Goal: Transaction & Acquisition: Purchase product/service

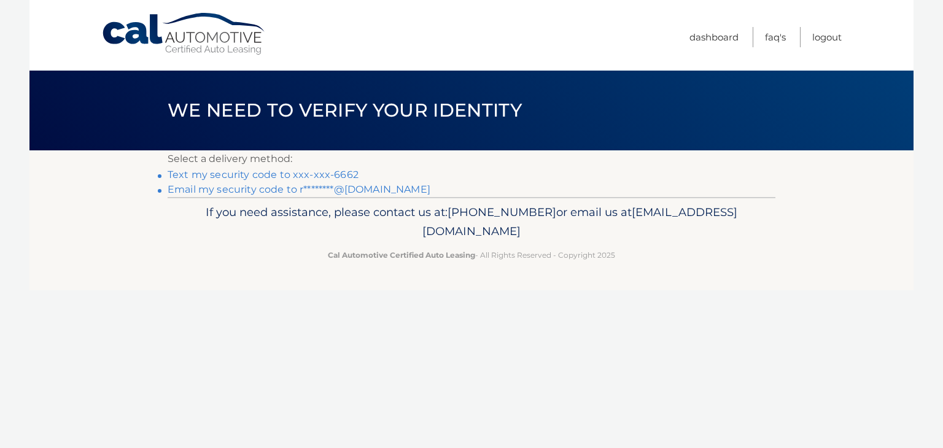
click at [244, 173] on link "Text my security code to xxx-xxx-6662" at bounding box center [263, 175] width 191 height 12
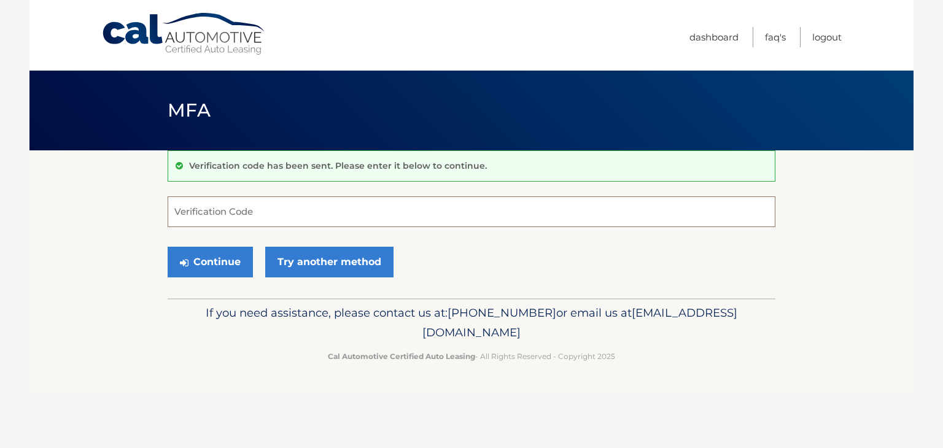
click at [219, 212] on input "Verification Code" at bounding box center [472, 211] width 608 height 31
type input "906640"
click at [209, 263] on button "Continue" at bounding box center [210, 262] width 85 height 31
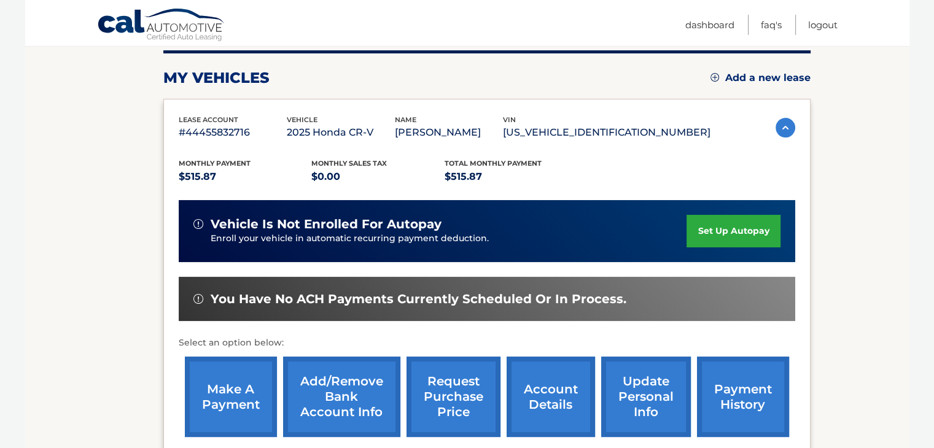
scroll to position [246, 0]
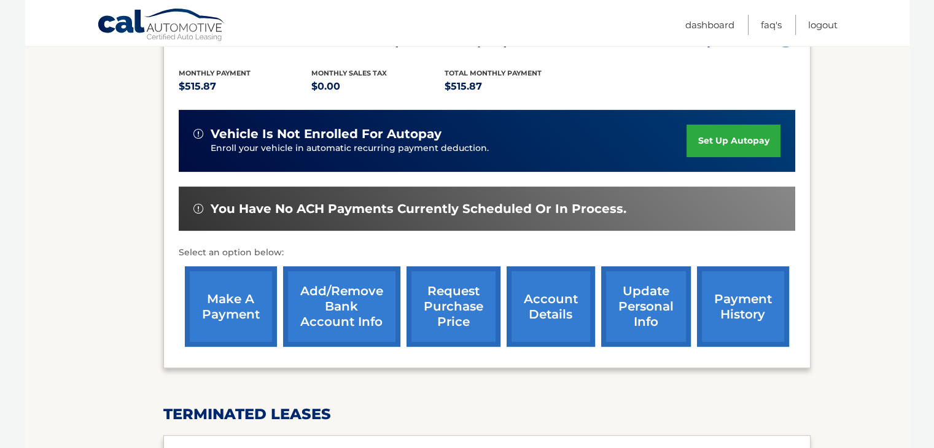
click at [231, 309] on link "make a payment" at bounding box center [231, 306] width 92 height 80
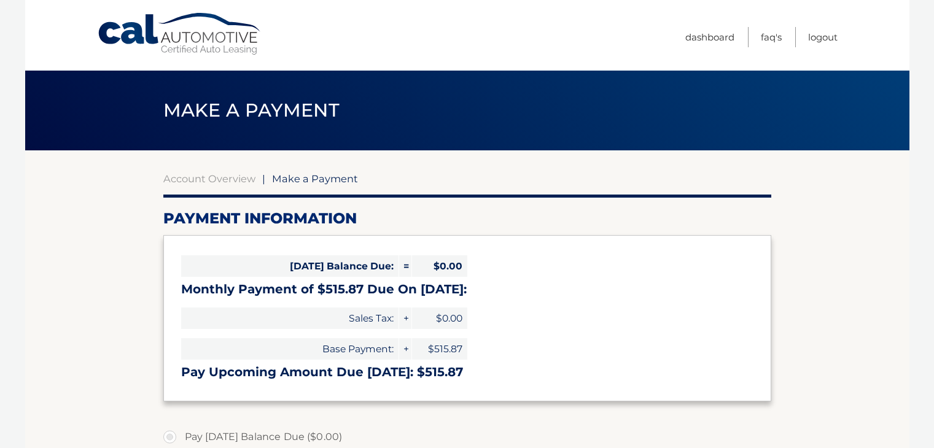
select select "YzMyZTlhNzYtYmJkZS00ZjUxLWE2MGMtNDVkZTZlNjg3MTEx"
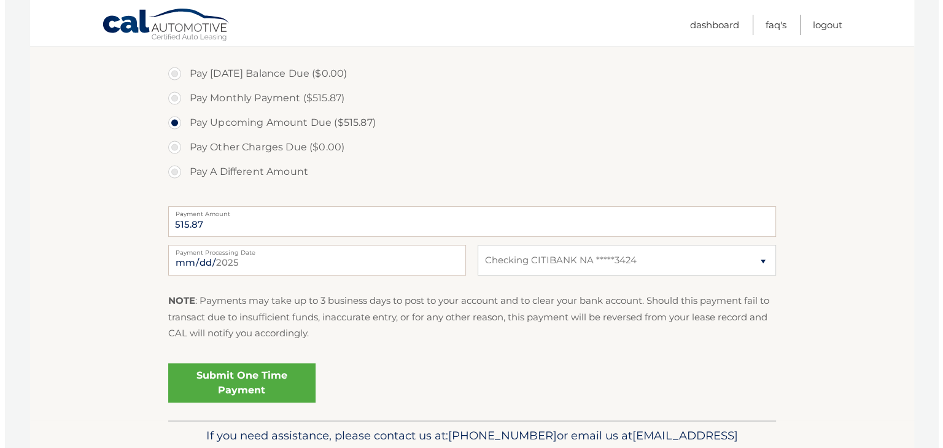
scroll to position [429, 0]
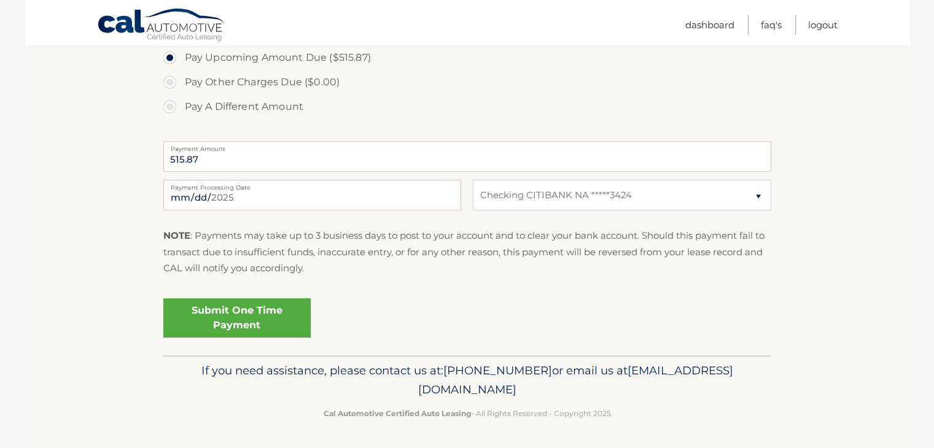
click at [255, 315] on link "Submit One Time Payment" at bounding box center [236, 317] width 147 height 39
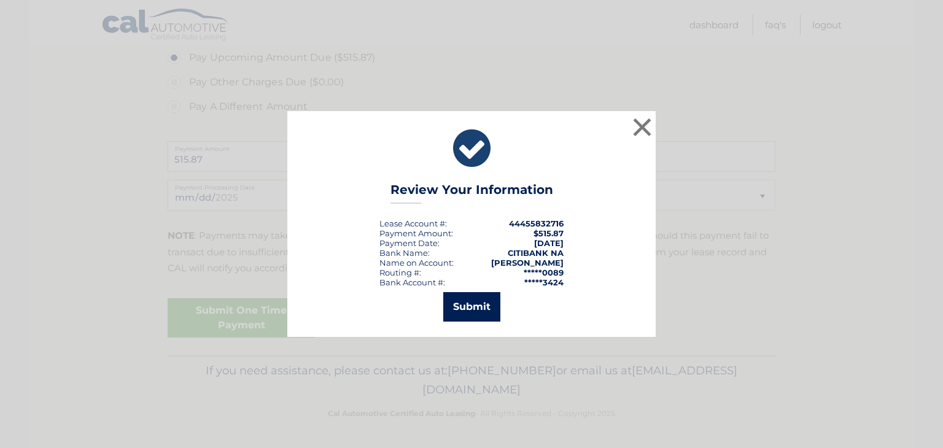
click at [469, 303] on button "Submit" at bounding box center [471, 306] width 57 height 29
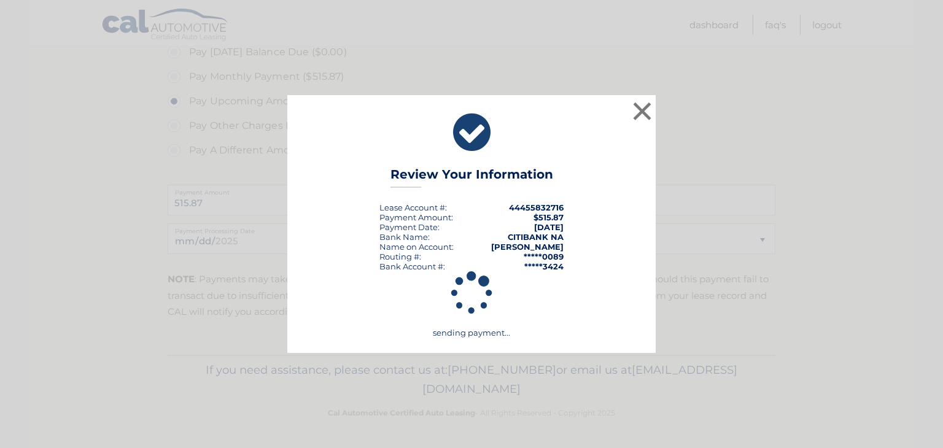
scroll to position [384, 0]
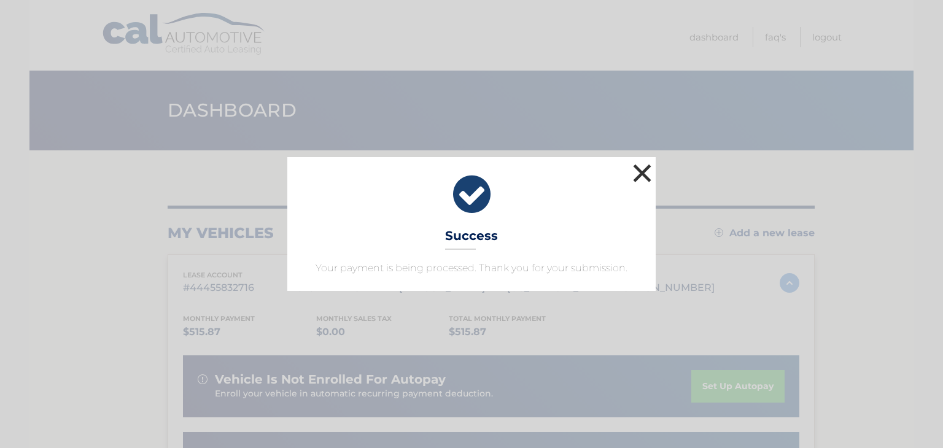
click at [637, 171] on button "×" at bounding box center [642, 173] width 25 height 25
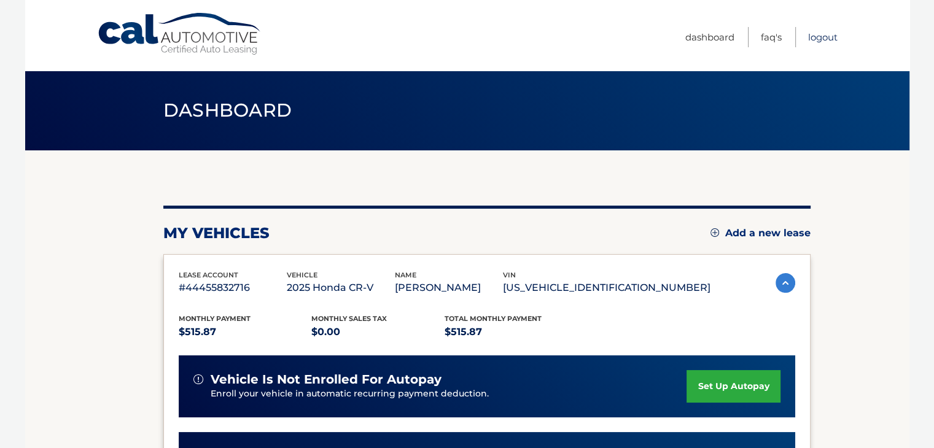
click at [820, 36] on link "Logout" at bounding box center [822, 37] width 29 height 20
